Goal: Task Accomplishment & Management: Use online tool/utility

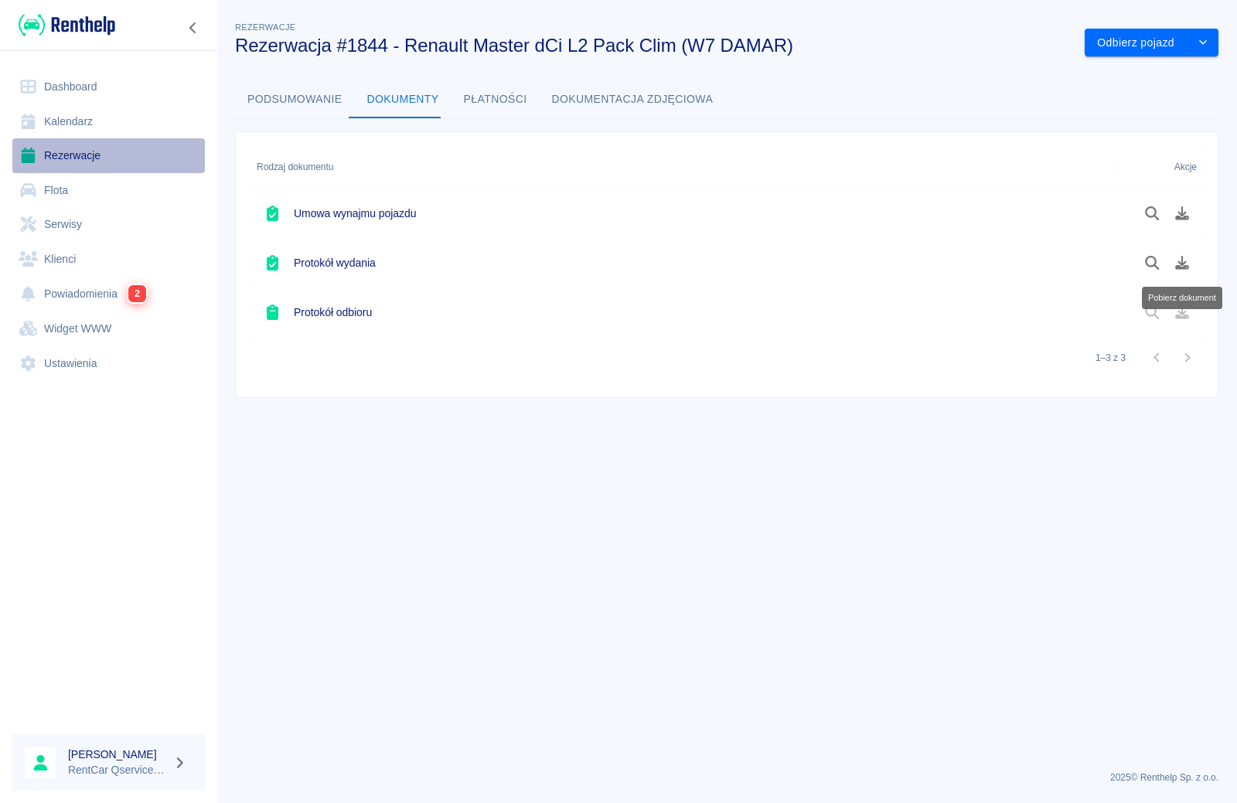
click at [71, 158] on link "Rezerwacje" at bounding box center [108, 155] width 193 height 35
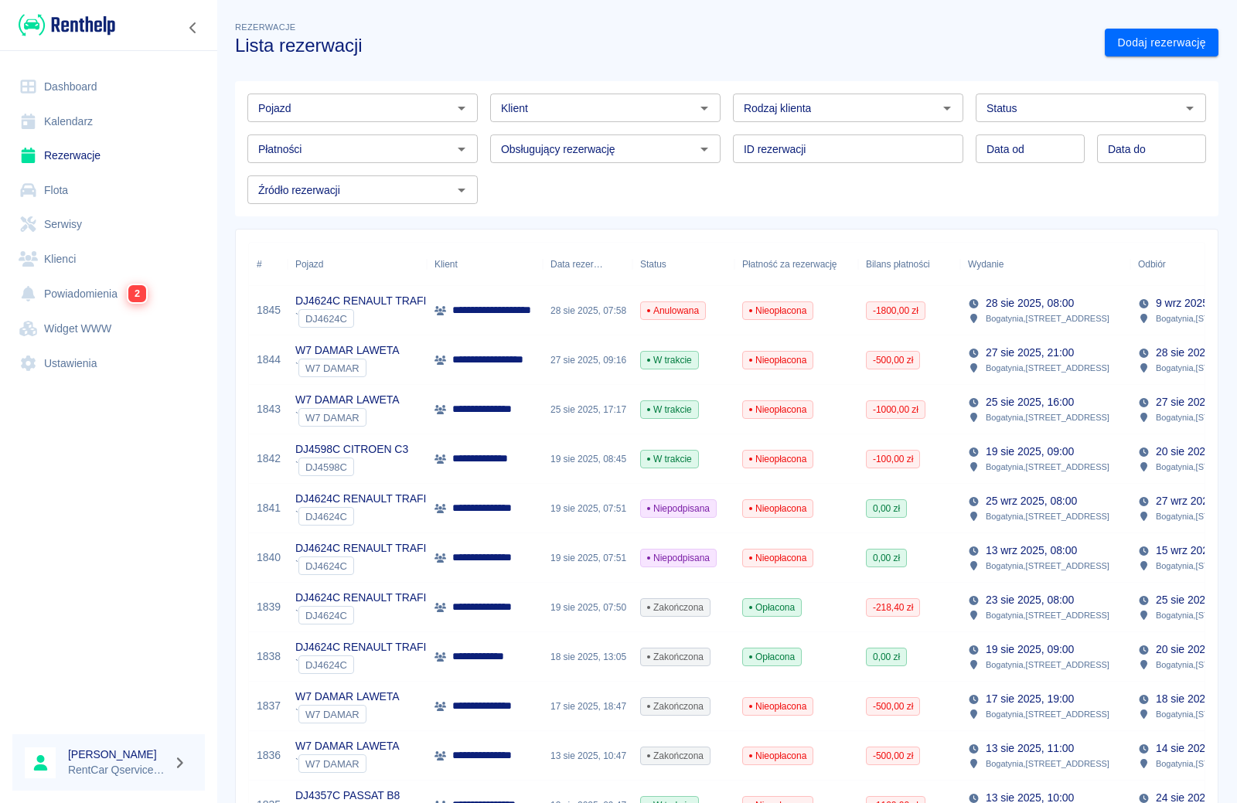
click at [512, 408] on p "**********" at bounding box center [499, 409] width 94 height 16
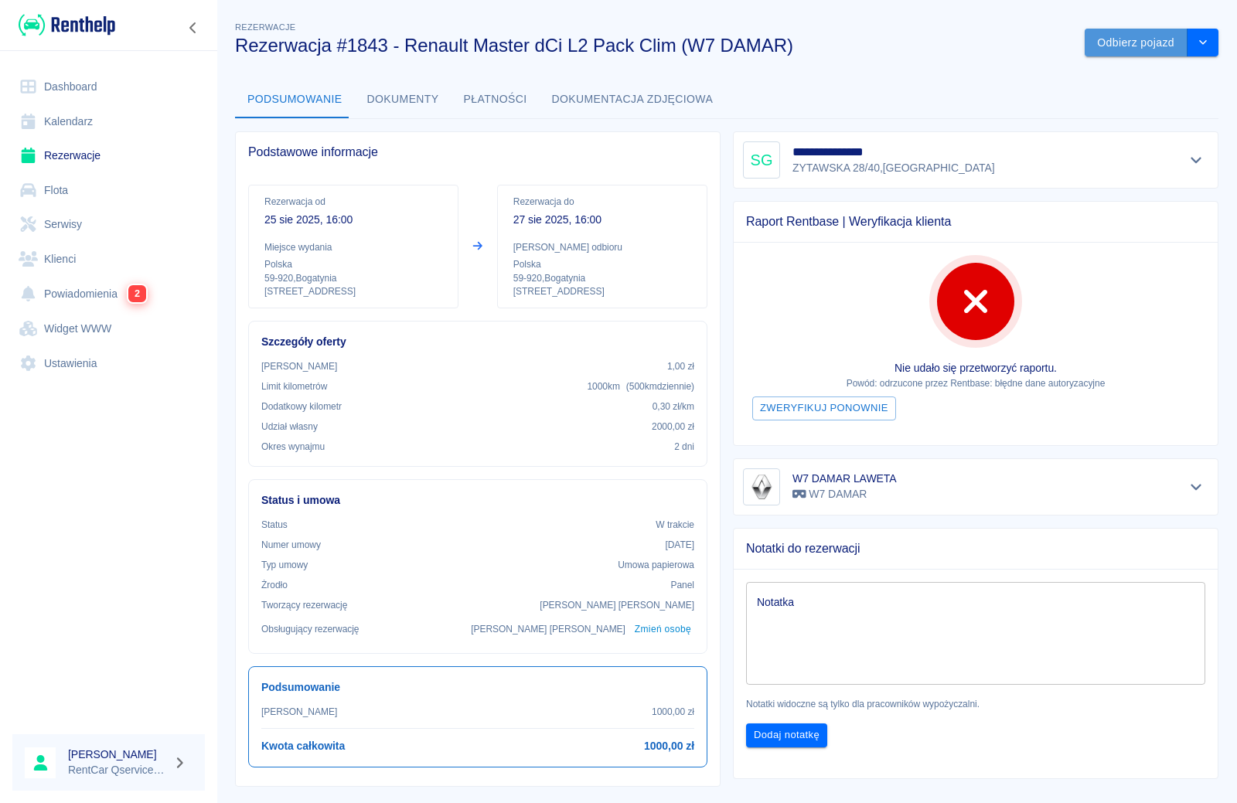
click at [1103, 41] on button "Odbierz pojazd" at bounding box center [1136, 43] width 103 height 29
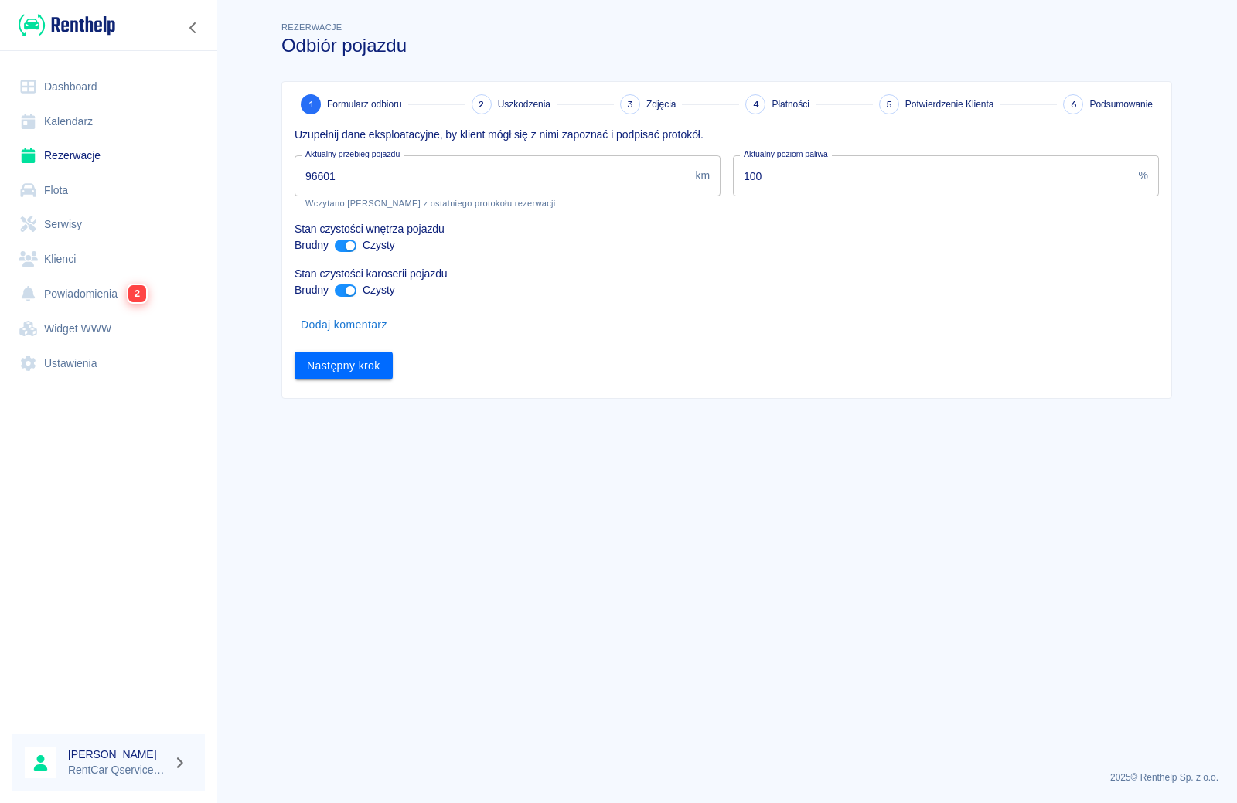
click at [609, 181] on input "96601" at bounding box center [492, 175] width 394 height 41
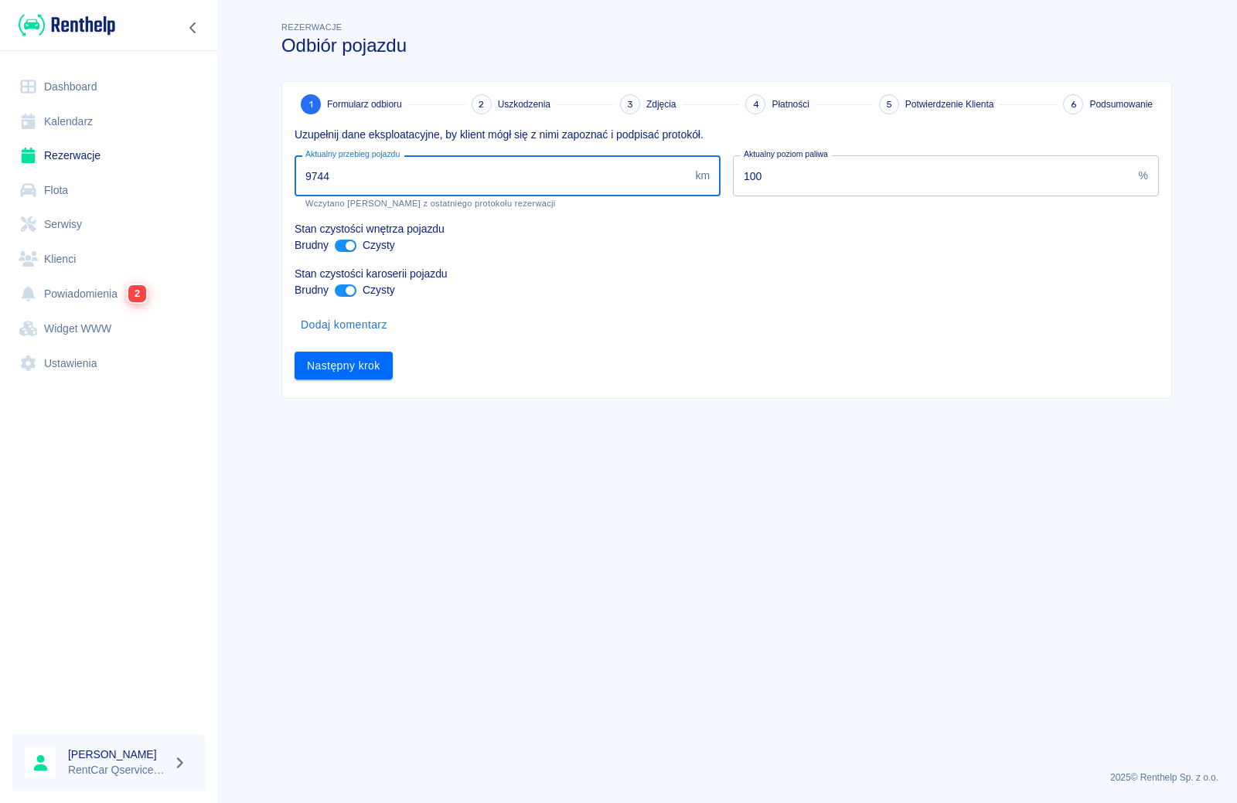
type input "97441"
click at [352, 370] on button "Następny krok" at bounding box center [344, 366] width 98 height 29
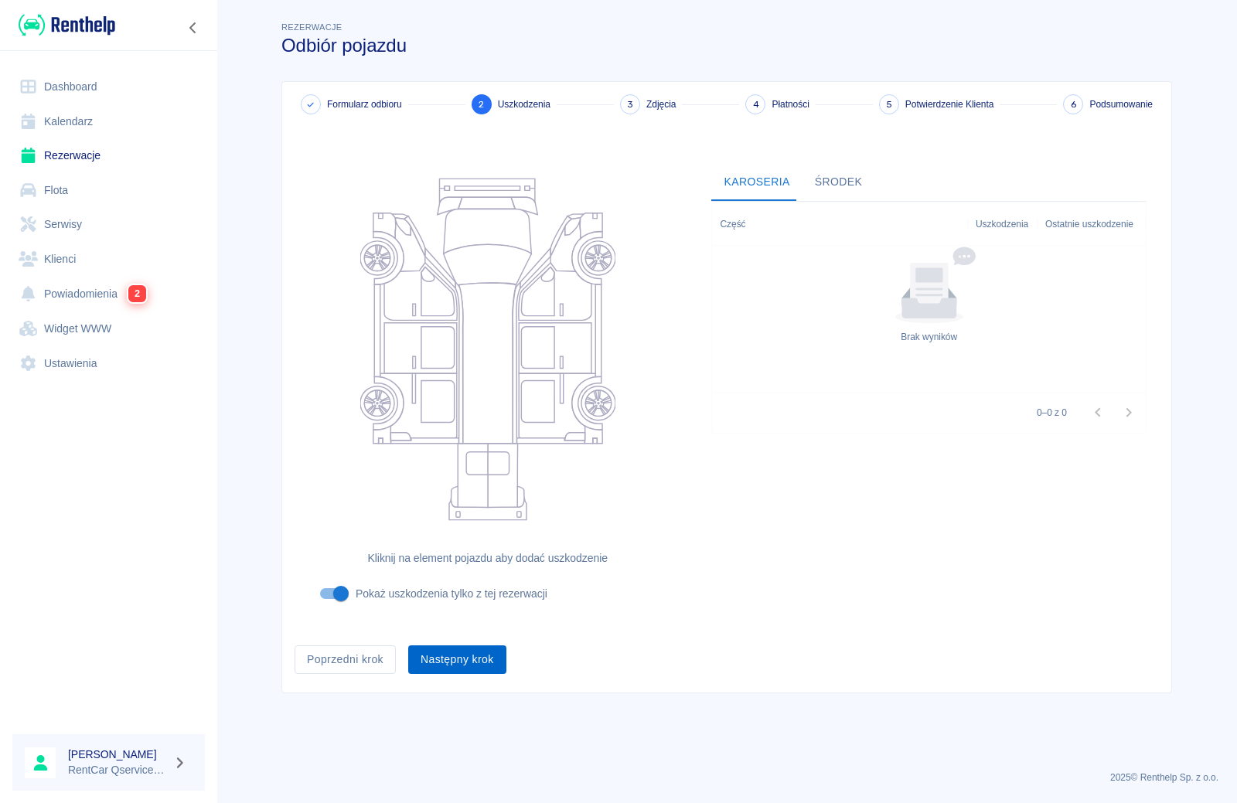
click at [467, 666] on button "Następny krok" at bounding box center [457, 660] width 98 height 29
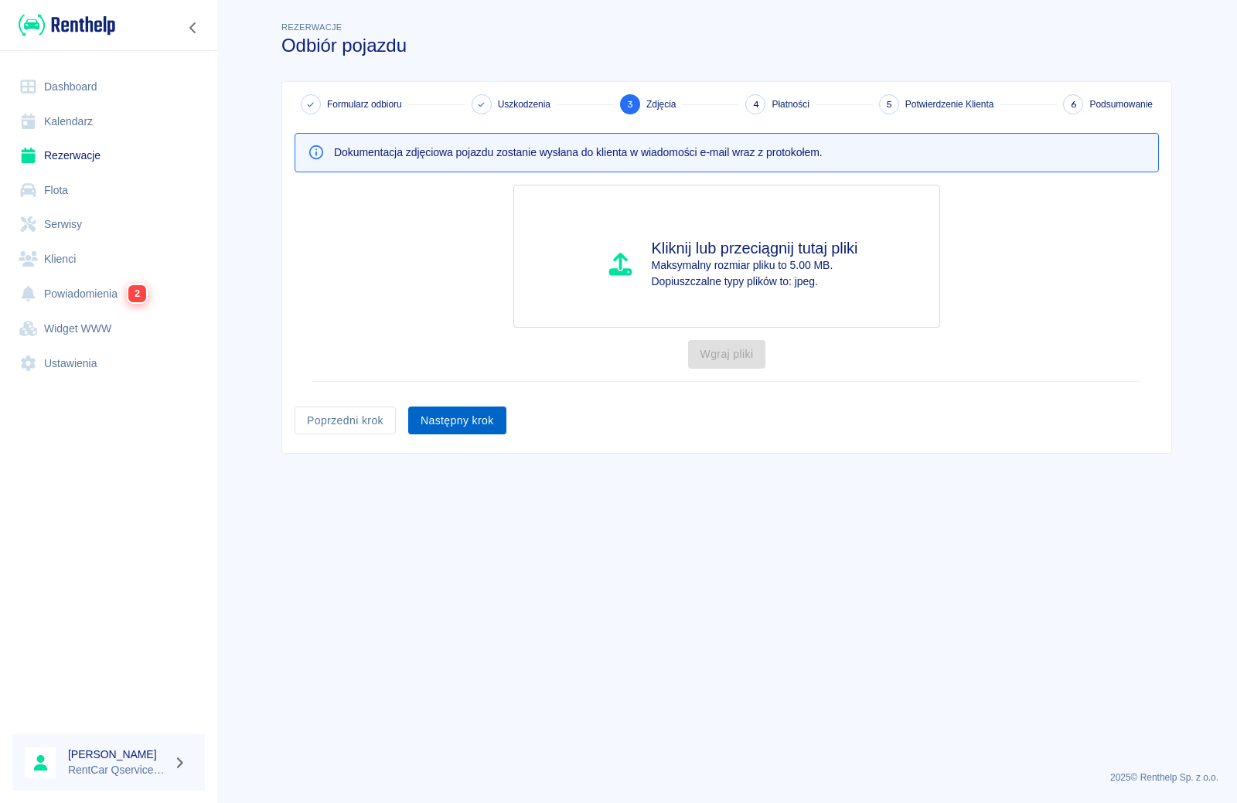
click at [455, 422] on button "Następny krok" at bounding box center [457, 421] width 98 height 29
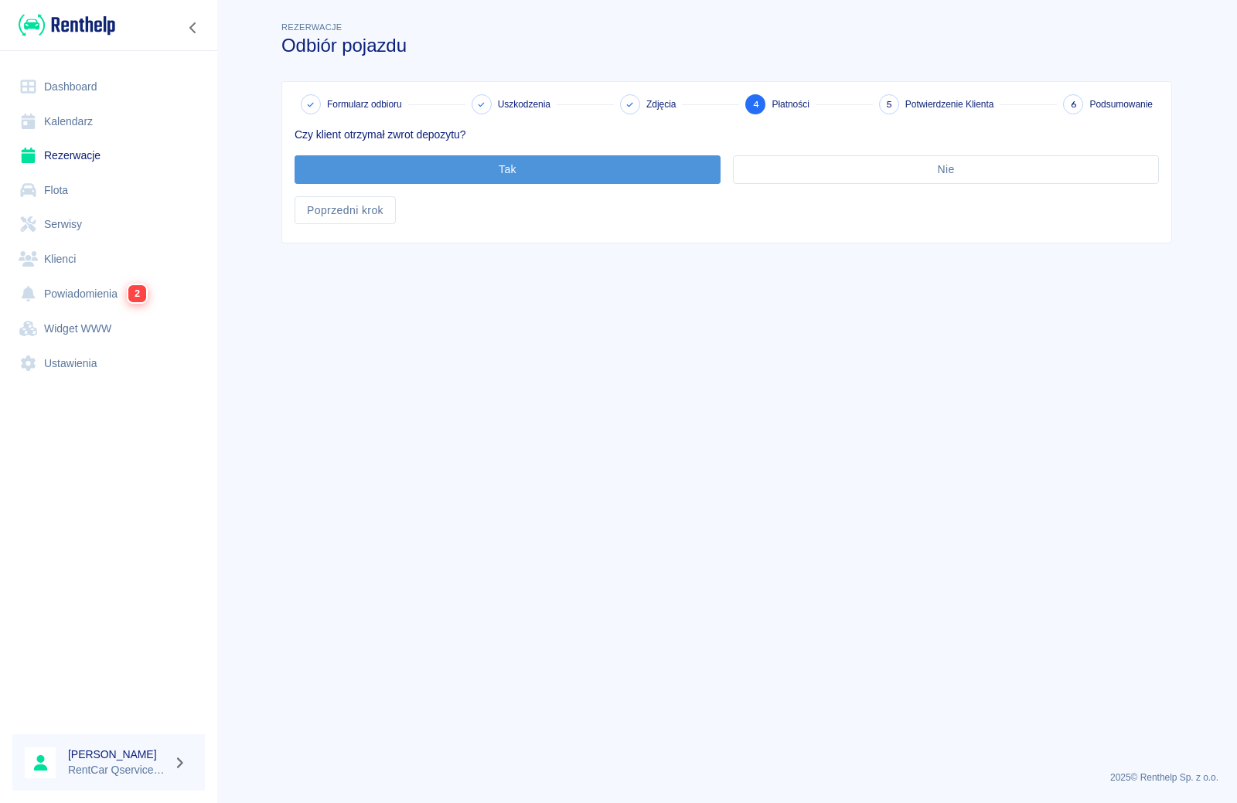
click at [442, 169] on button "Tak" at bounding box center [508, 169] width 426 height 29
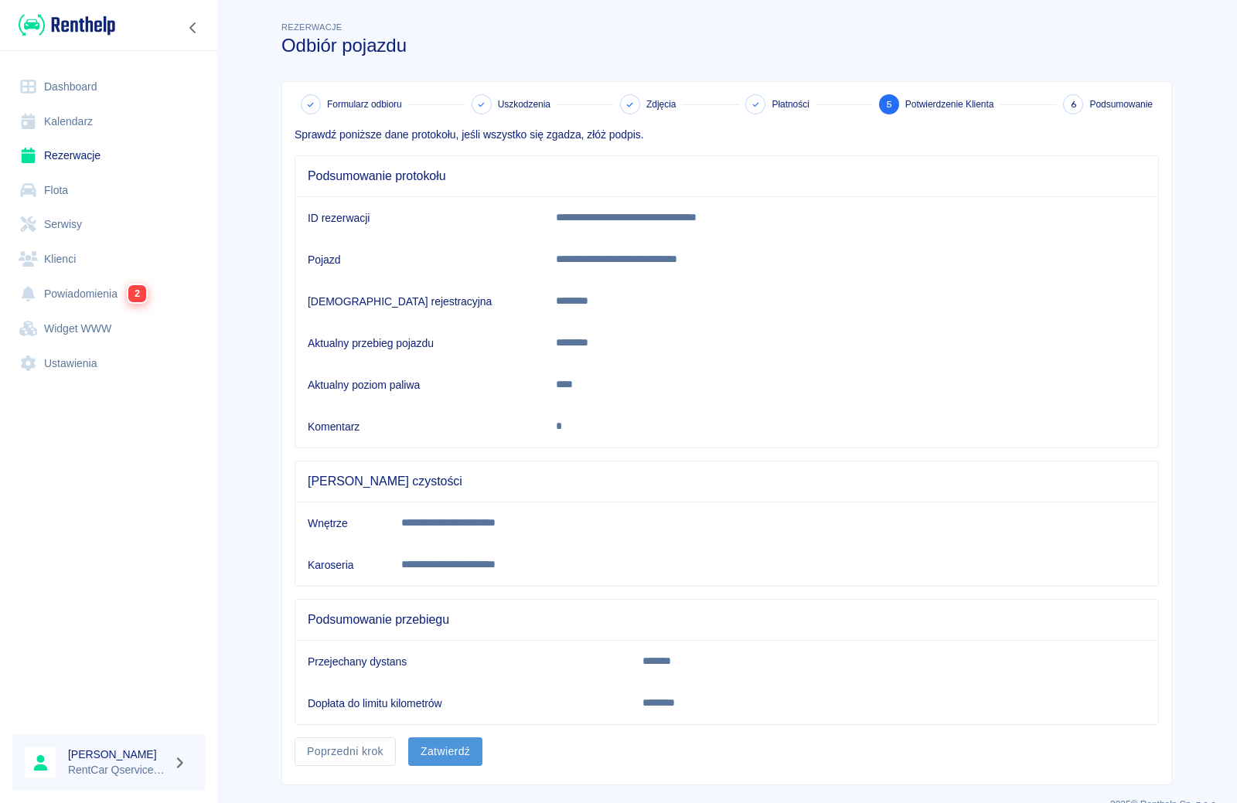
click at [442, 756] on button "Zatwierdź" at bounding box center [445, 752] width 74 height 29
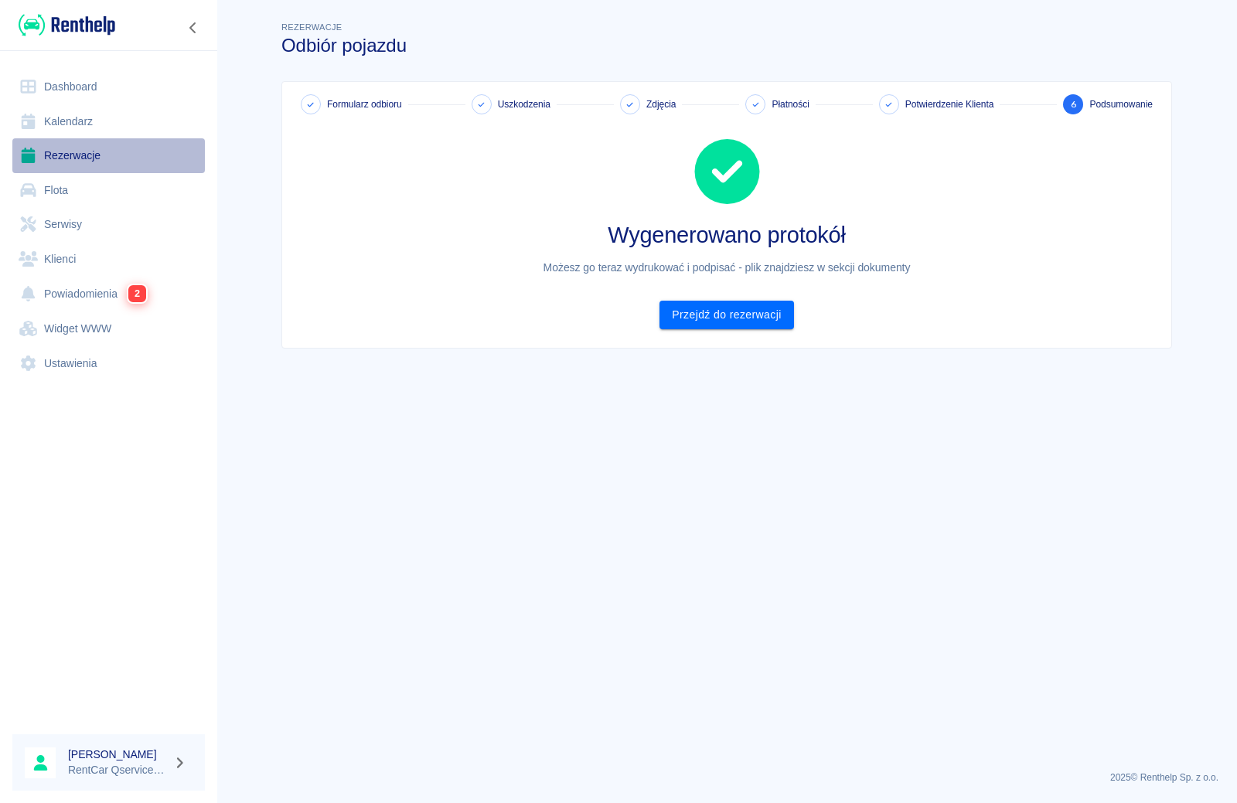
click at [75, 153] on link "Rezerwacje" at bounding box center [108, 155] width 193 height 35
